Goal: Transaction & Acquisition: Purchase product/service

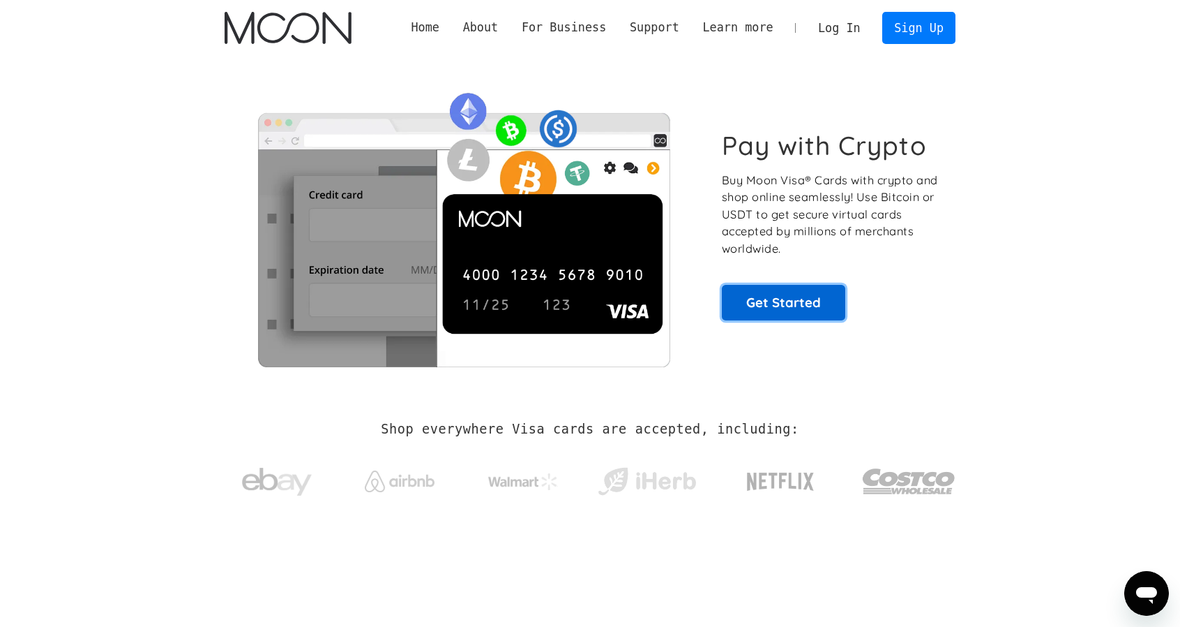
click at [770, 306] on link "Get Started" at bounding box center [783, 302] width 123 height 35
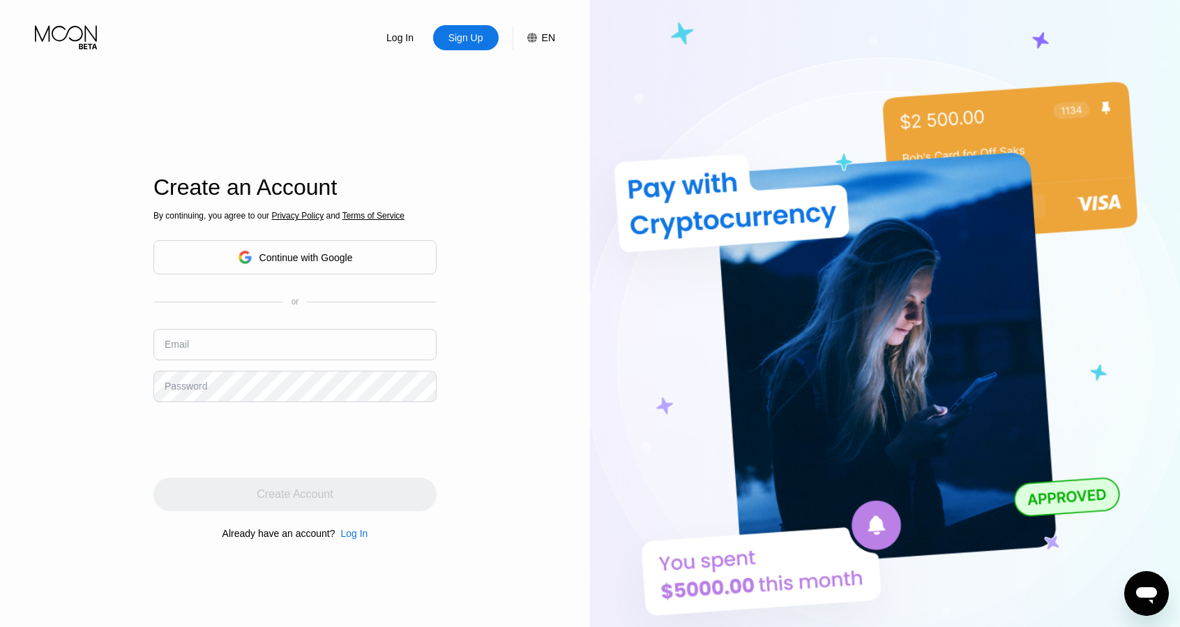
click at [301, 355] on input "text" at bounding box center [294, 344] width 283 height 31
paste input "[EMAIL_ADDRESS][DOMAIN_NAME]"
type input "[EMAIL_ADDRESS][DOMAIN_NAME]"
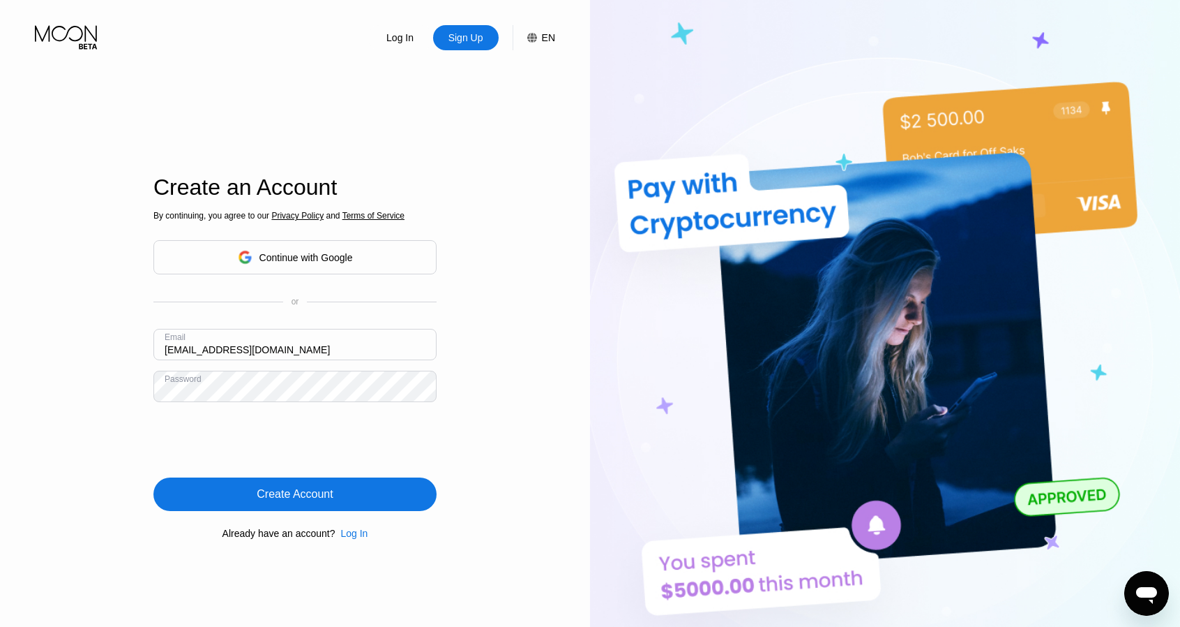
click at [264, 500] on div "Create Account" at bounding box center [295, 494] width 76 height 14
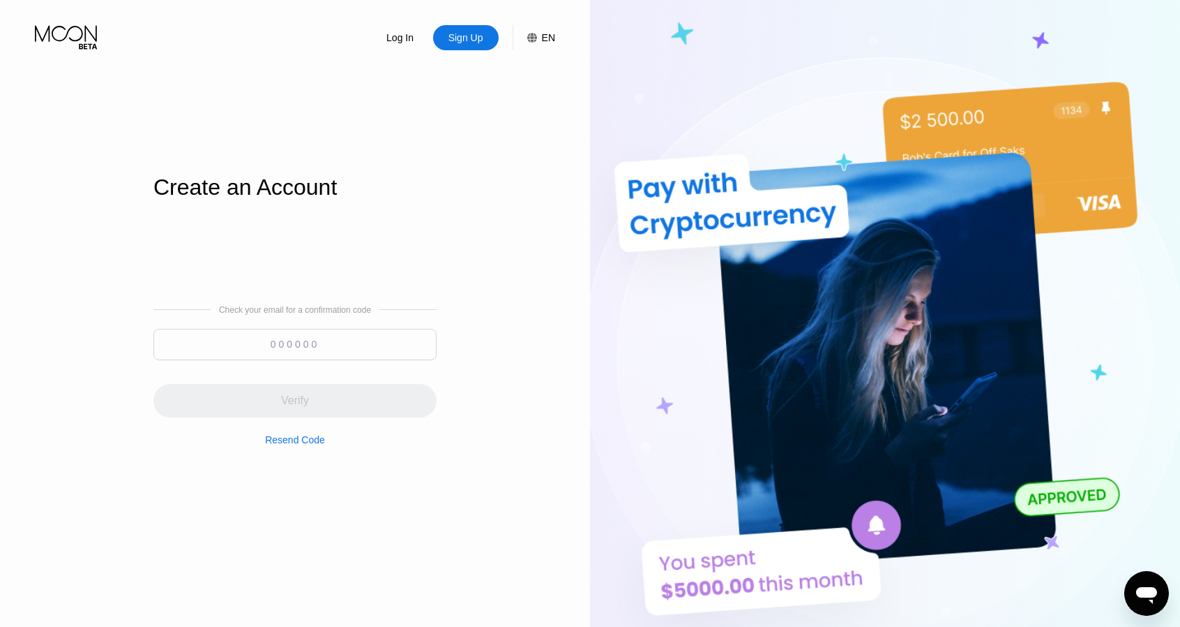
click at [316, 341] on input at bounding box center [294, 344] width 283 height 31
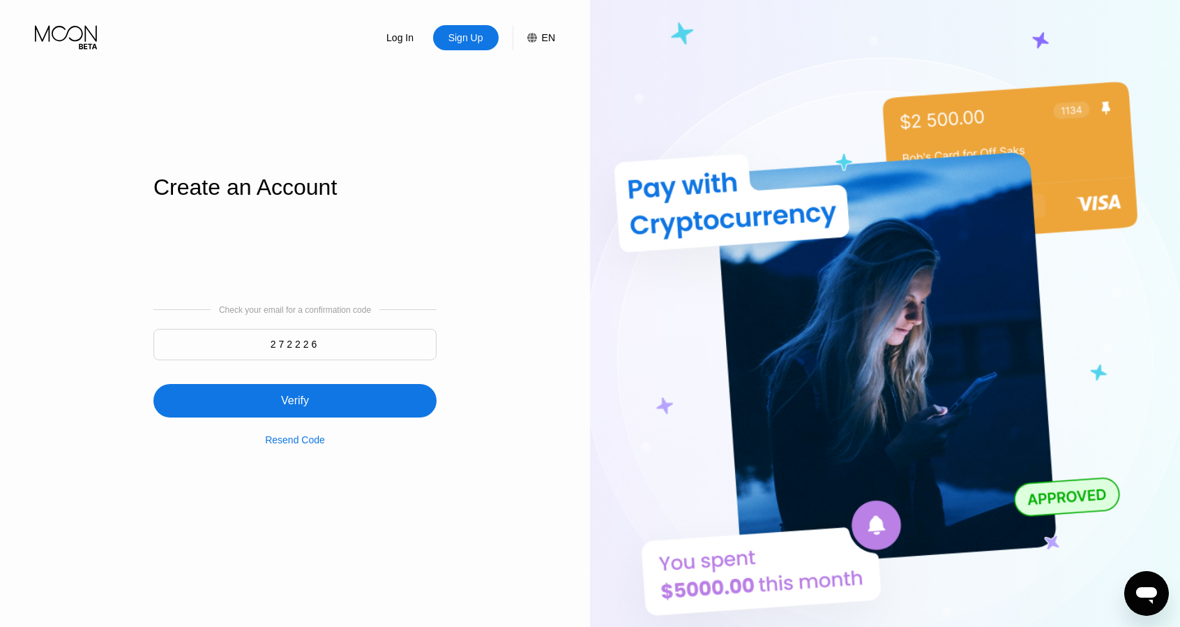
type input "272226"
click at [284, 403] on div "Verify" at bounding box center [295, 400] width 28 height 14
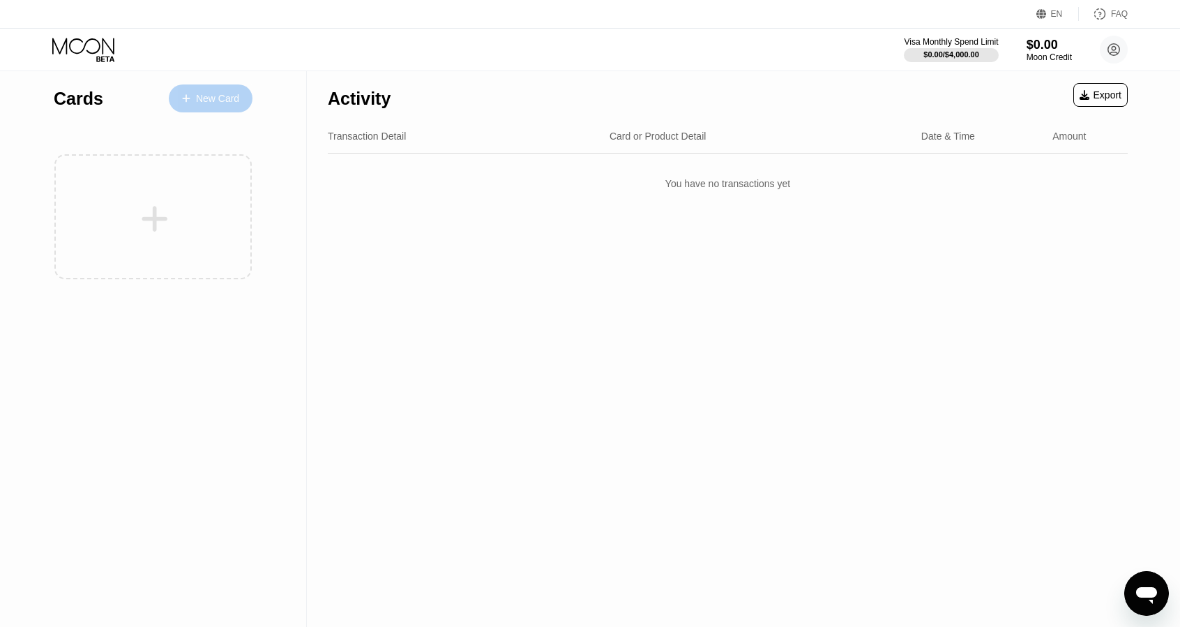
click at [218, 102] on div "New Card" at bounding box center [217, 99] width 43 height 12
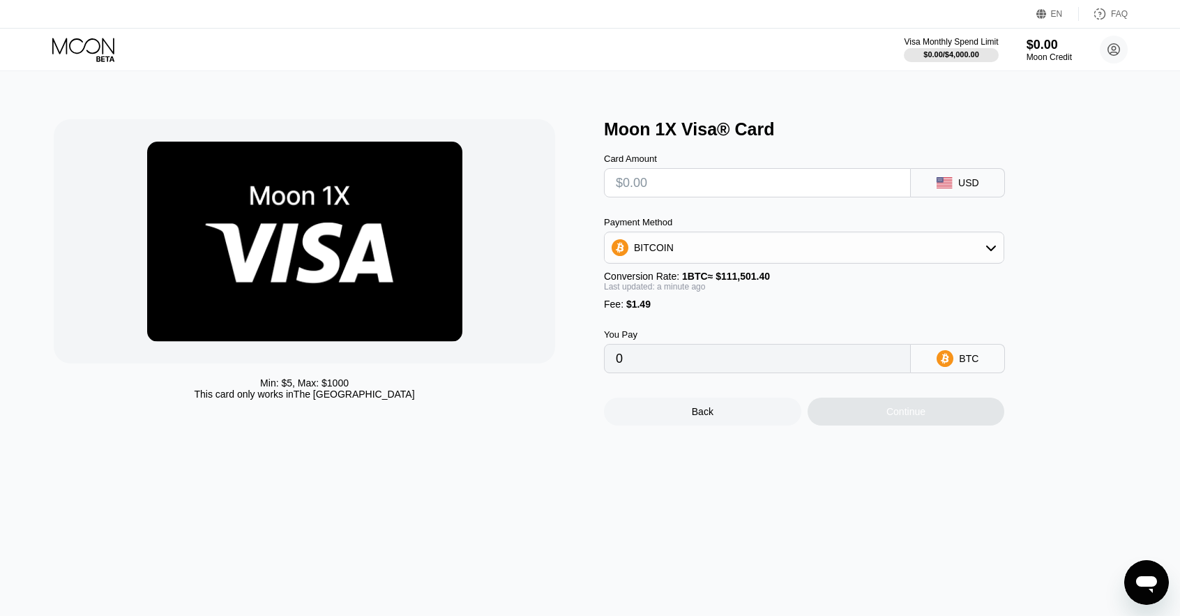
type input "$1"
type input "0.00002234"
type input "$15"
type input "0.00014790"
type input "$150"
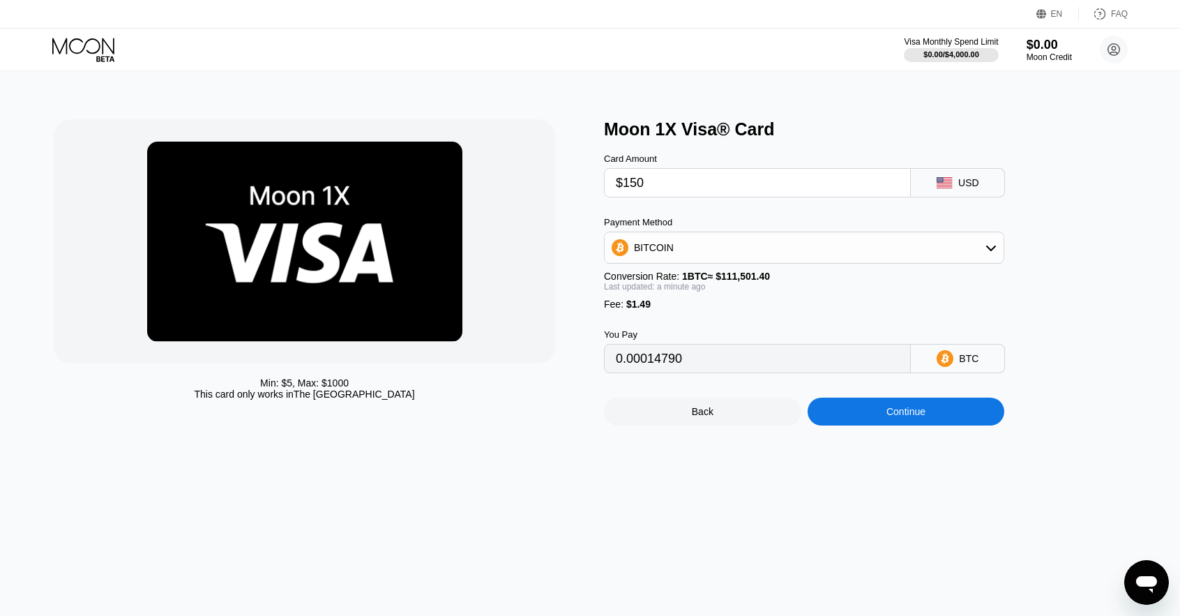
type input "0.00135864"
type input "$150"
click at [849, 419] on div "Continue" at bounding box center [906, 412] width 197 height 28
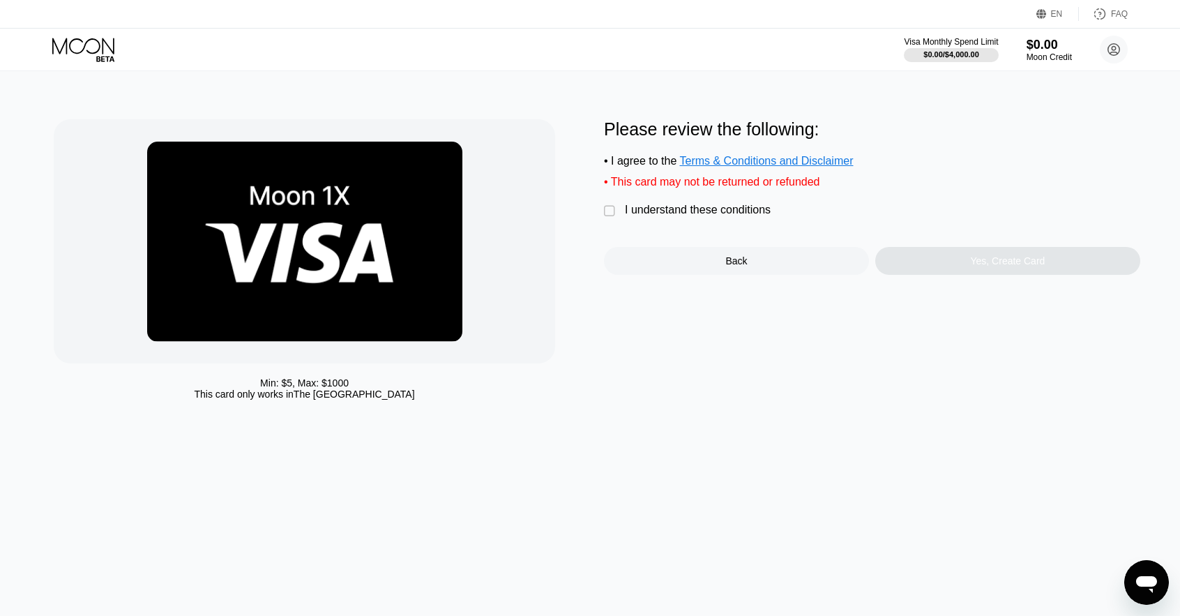
click at [611, 218] on div "" at bounding box center [611, 211] width 14 height 14
click at [957, 272] on div "Yes, Create Card" at bounding box center [1008, 261] width 265 height 28
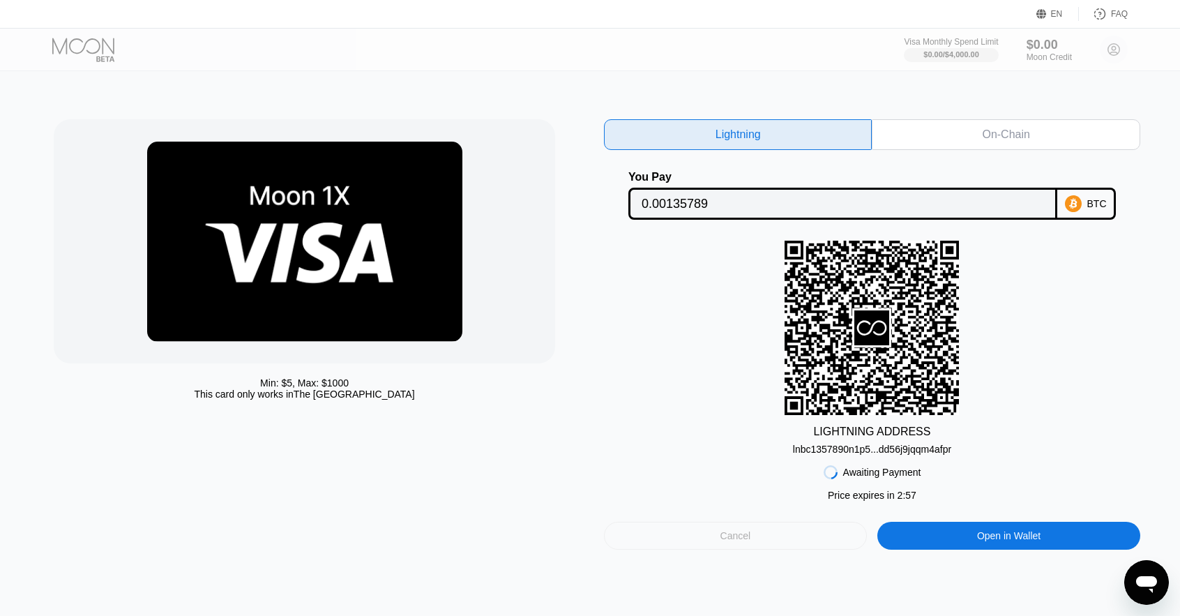
click at [725, 540] on div "Cancel" at bounding box center [736, 536] width 31 height 13
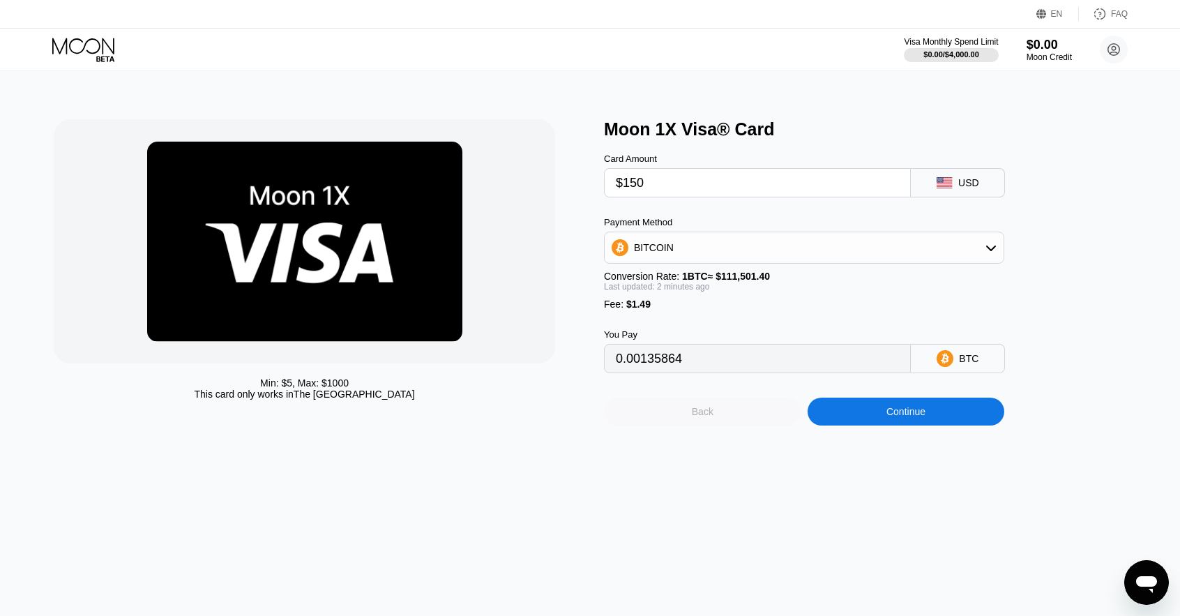
click at [724, 419] on div "Back" at bounding box center [702, 412] width 197 height 28
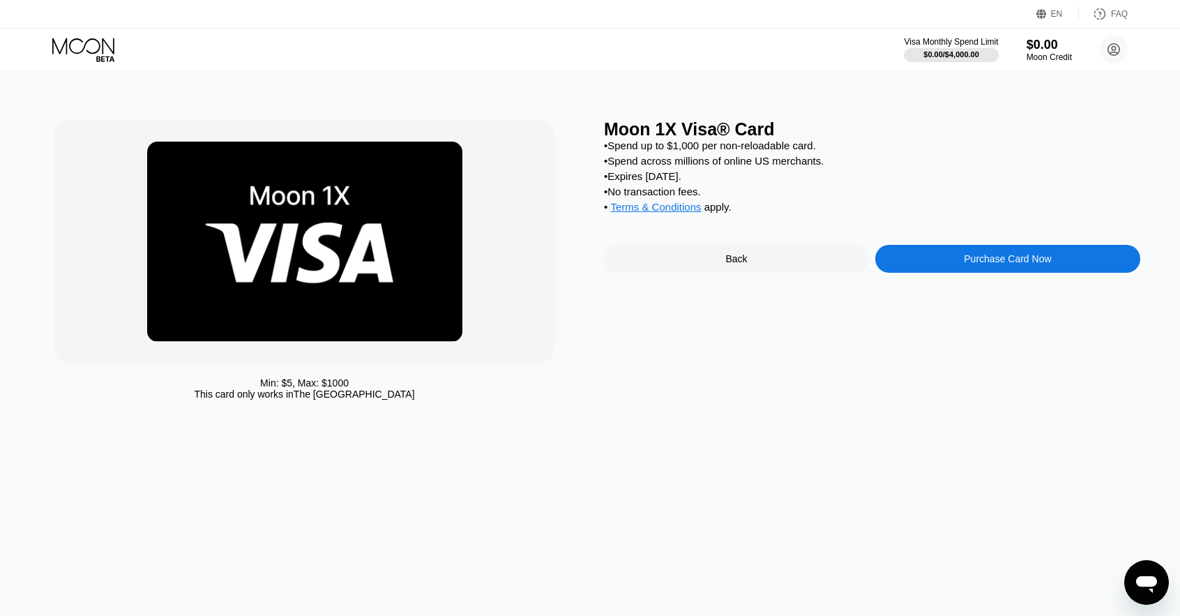
click at [749, 273] on div "Back" at bounding box center [736, 259] width 265 height 28
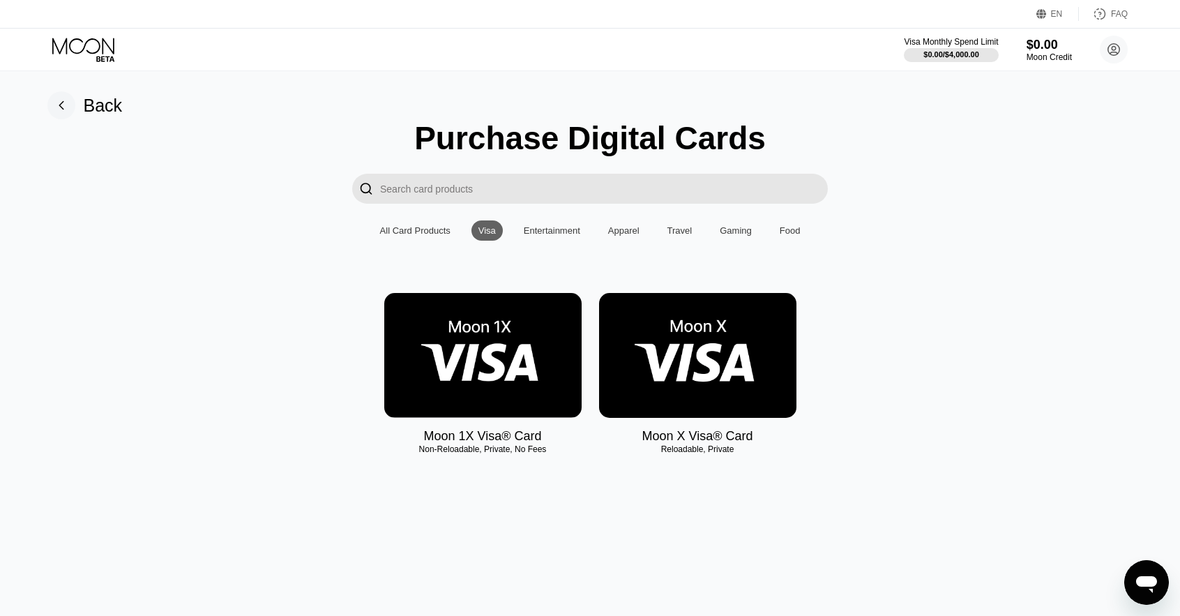
click at [695, 358] on img at bounding box center [697, 355] width 197 height 125
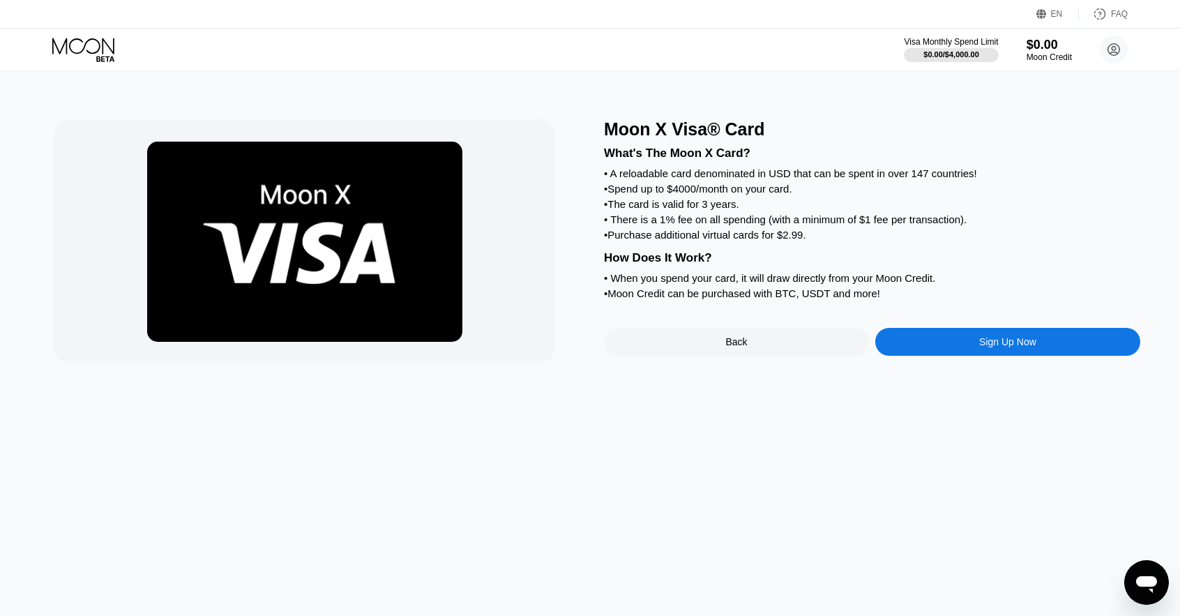
click at [1044, 356] on div "Sign Up Now" at bounding box center [1008, 342] width 265 height 28
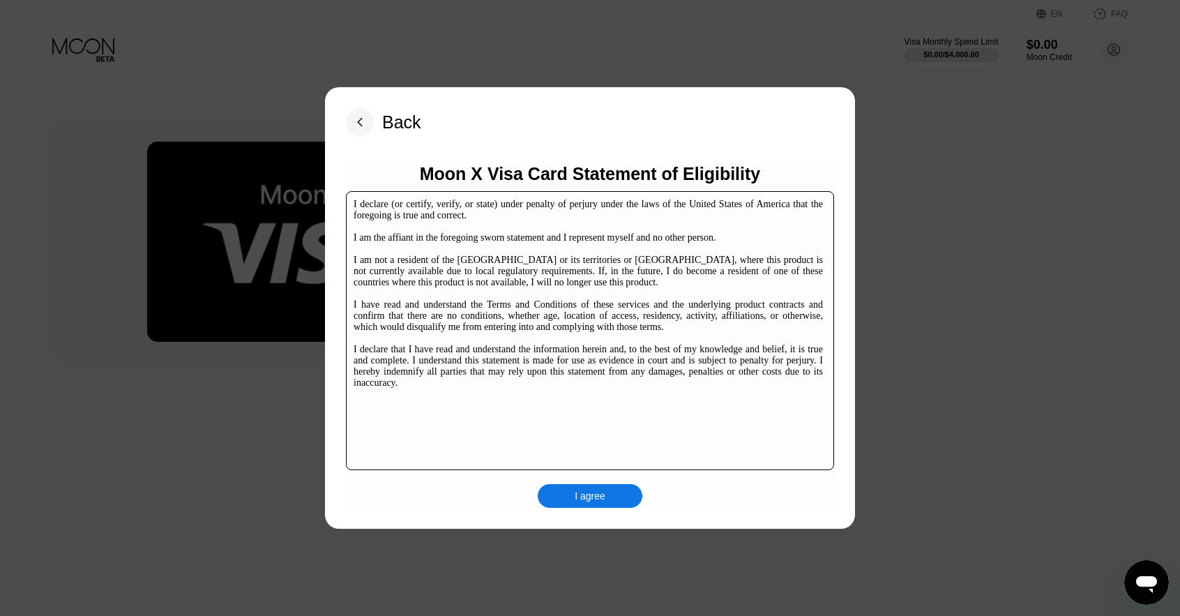
scroll to position [213, 0]
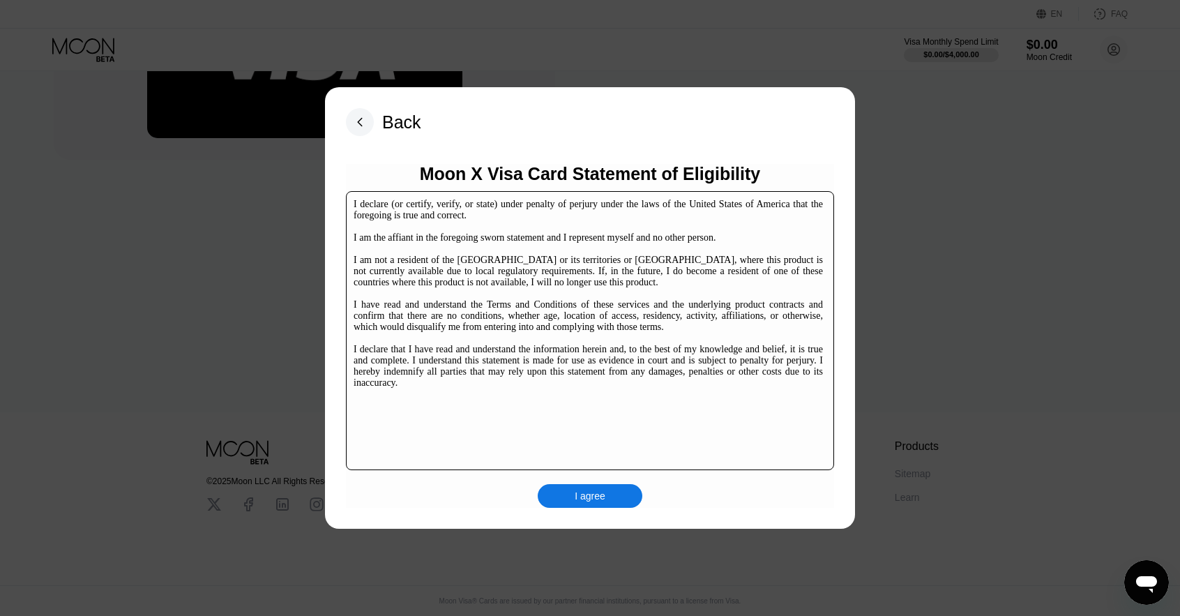
click at [601, 497] on div "I agree" at bounding box center [590, 496] width 31 height 13
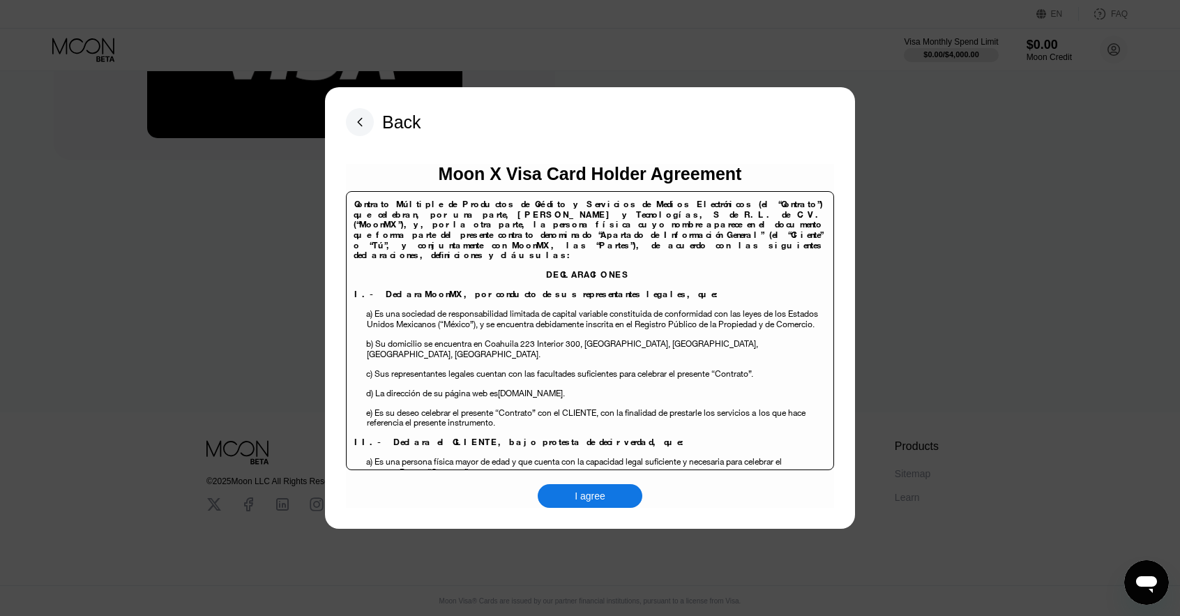
click at [577, 496] on div "I agree" at bounding box center [590, 496] width 31 height 13
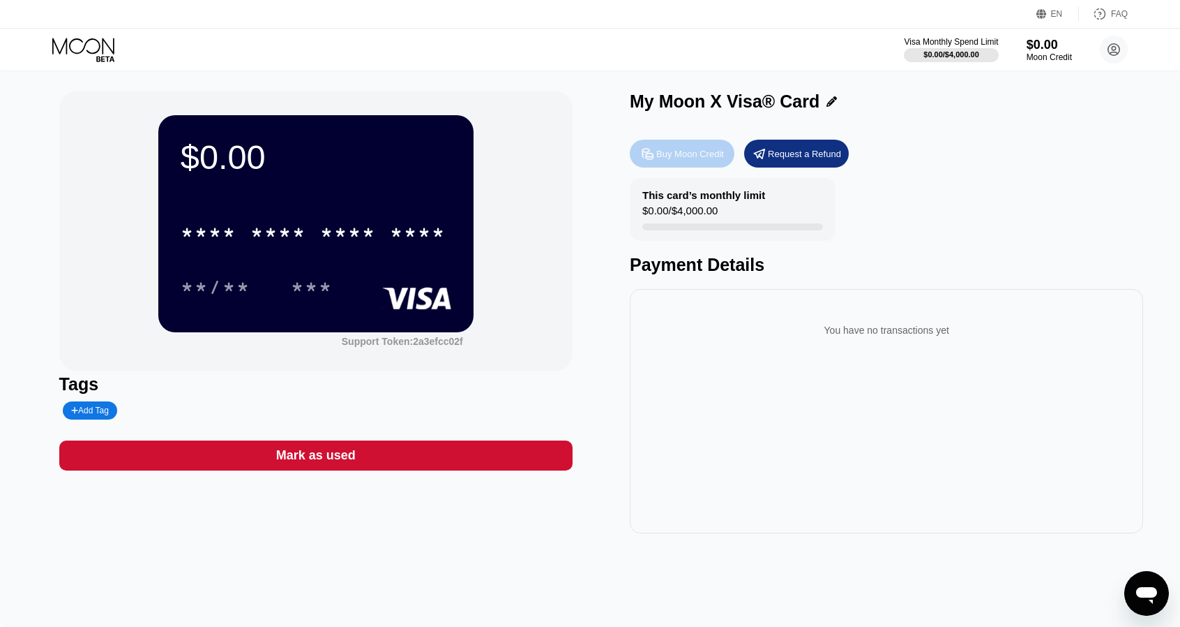
click at [712, 157] on div "Buy Moon Credit" at bounding box center [691, 154] width 68 height 12
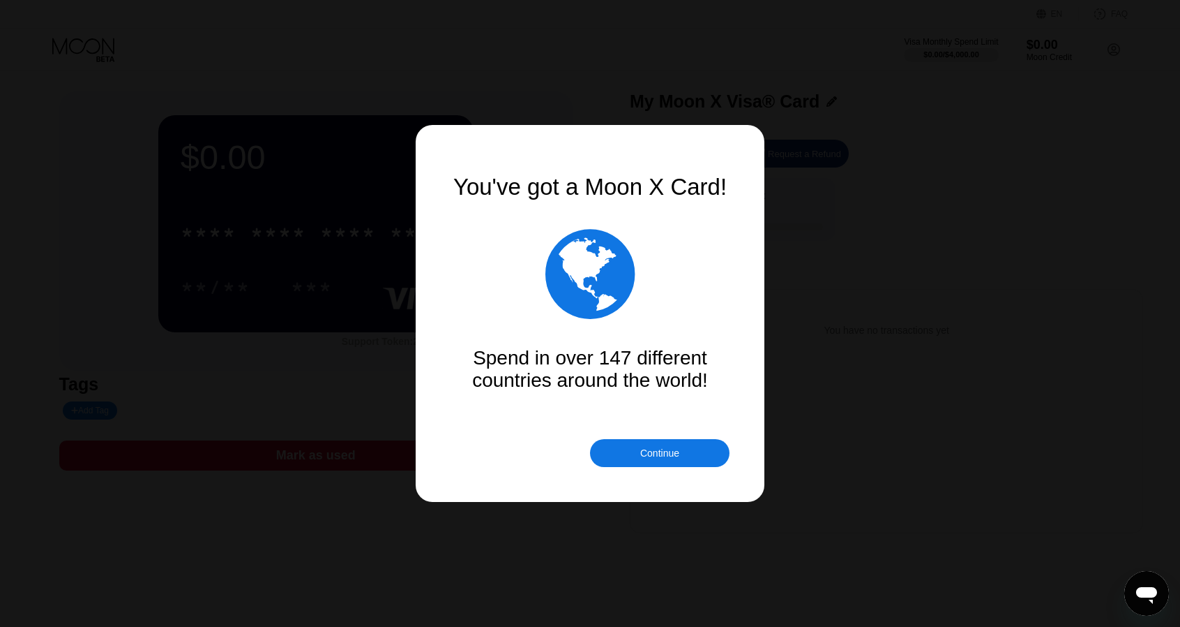
click at [688, 449] on div "Continue" at bounding box center [660, 453] width 140 height 28
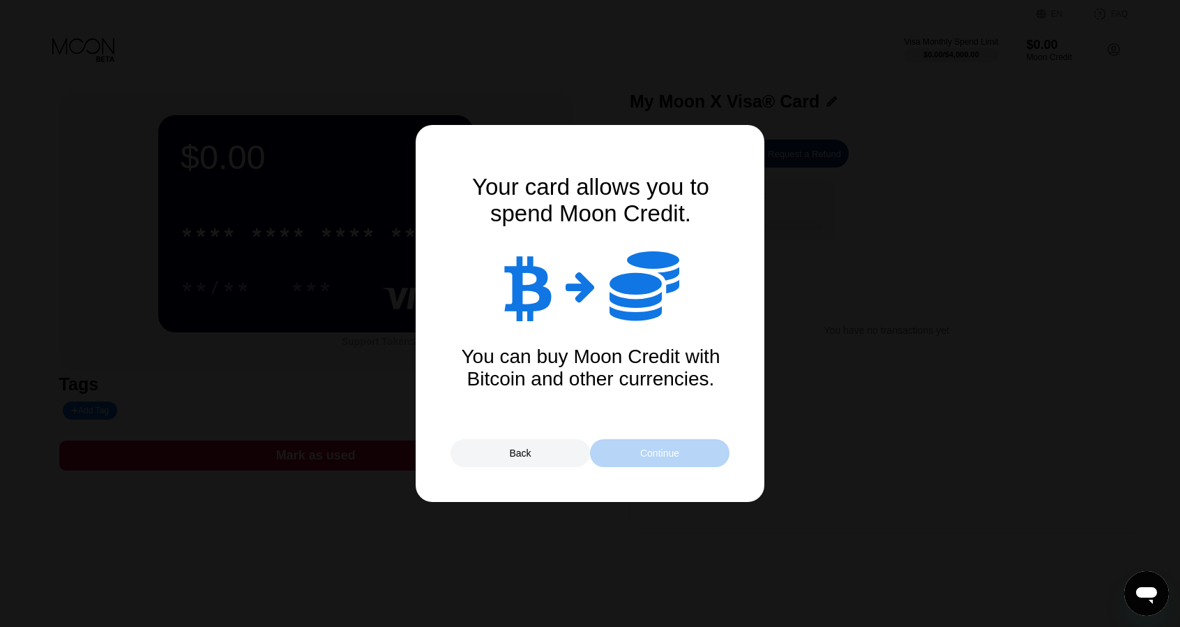
click at [688, 449] on div "Continue" at bounding box center [660, 453] width 140 height 28
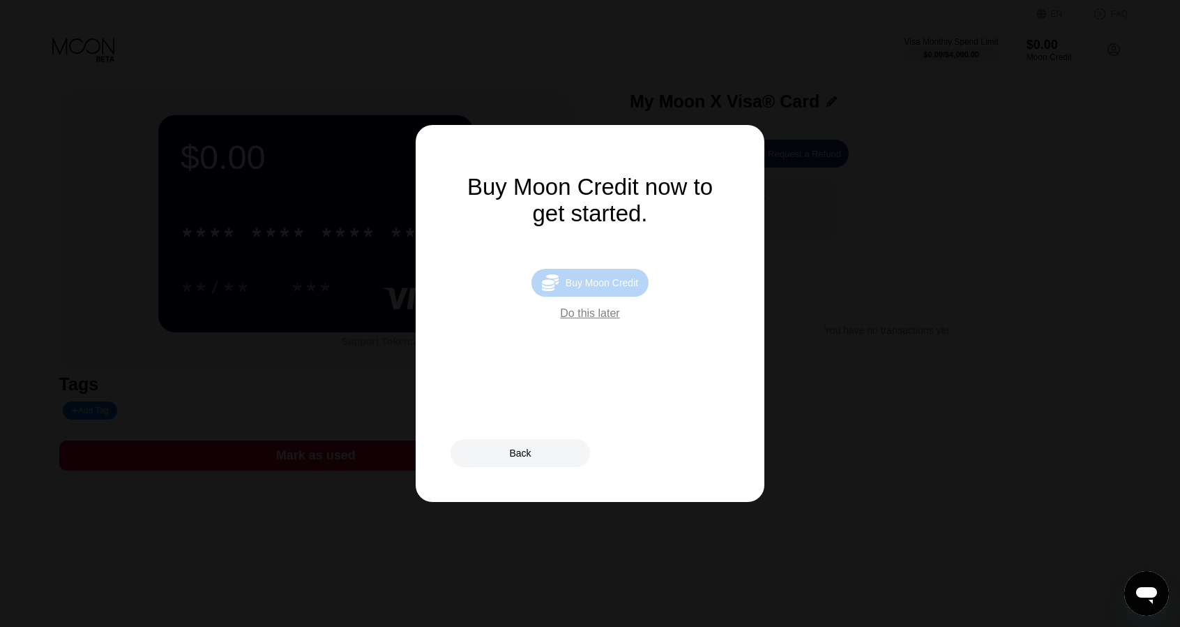
click at [578, 288] on div "Buy Moon Credit" at bounding box center [602, 282] width 73 height 11
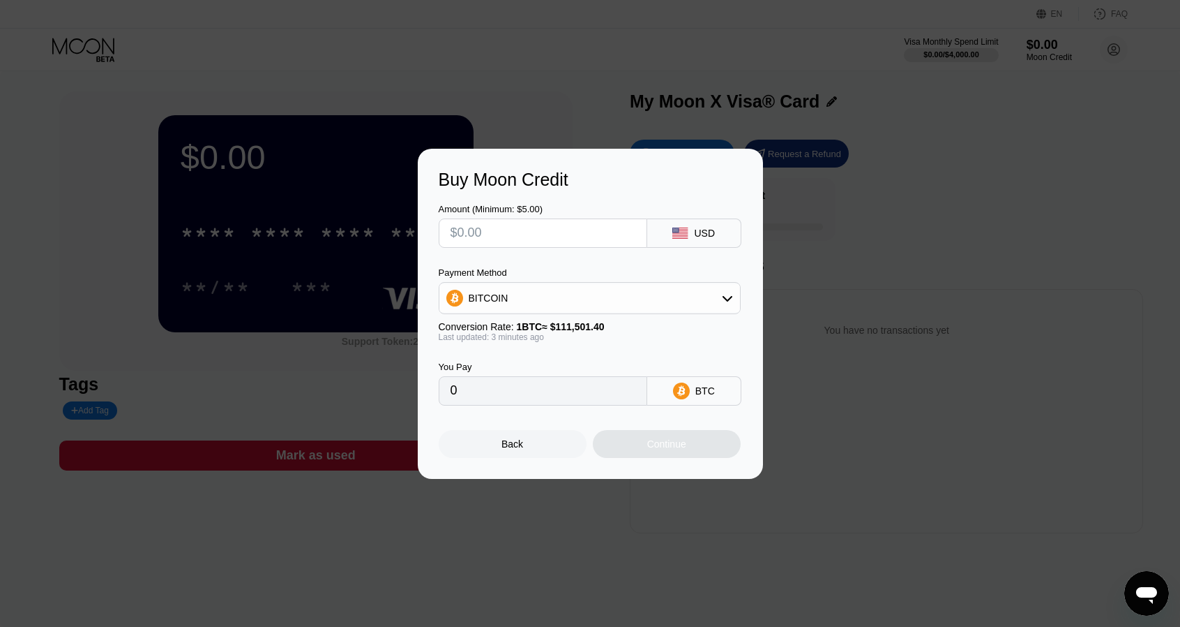
click at [530, 457] on div "Back" at bounding box center [513, 444] width 148 height 28
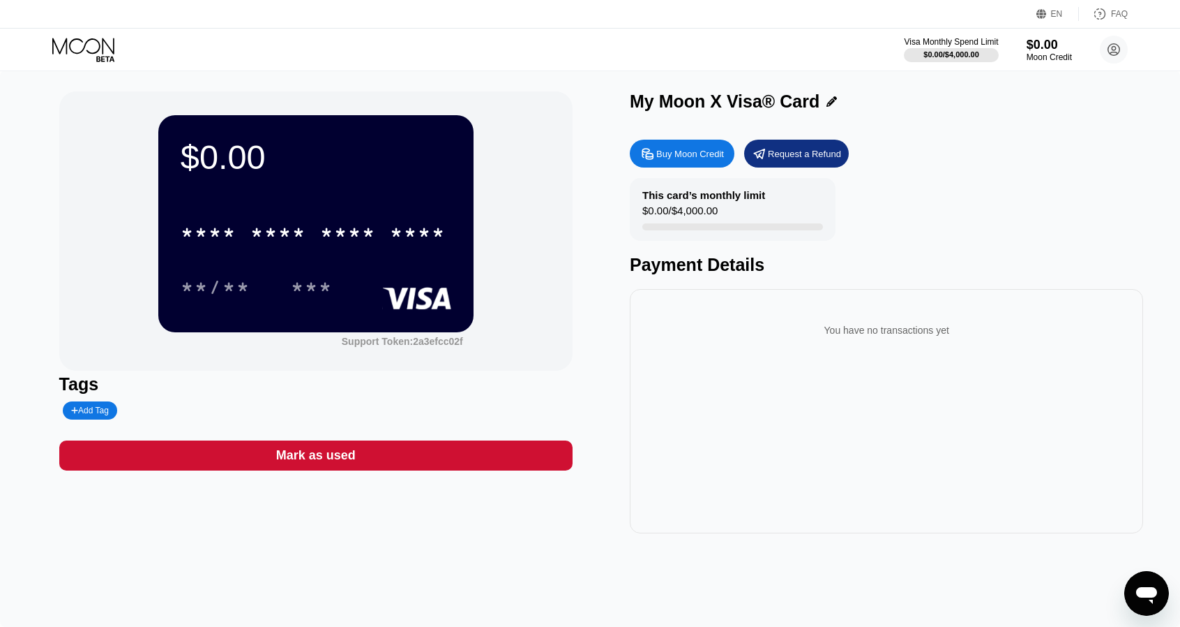
click at [77, 45] on icon at bounding box center [84, 50] width 65 height 24
